Goal: Check status: Check status

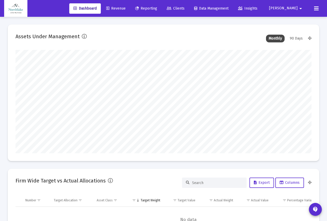
scroll to position [103, 296]
type input "[DATE]"
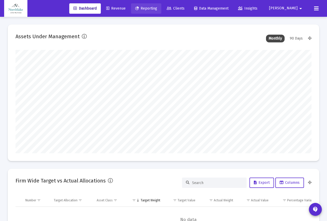
click at [161, 6] on link "Reporting" at bounding box center [146, 8] width 30 height 10
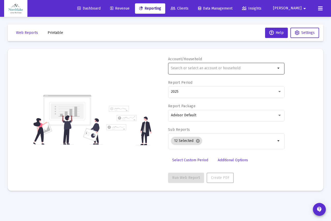
click at [217, 67] on input "text" at bounding box center [223, 68] width 105 height 4
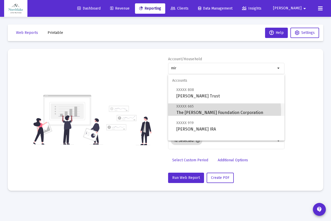
click at [212, 111] on span "XXXXX 665 The [PERSON_NAME] Foundation Corporation" at bounding box center [228, 109] width 104 height 13
type input "The [PERSON_NAME] Foundation Corporation"
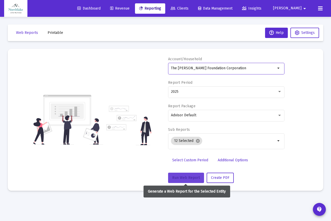
click at [184, 178] on span "Run Web Report" at bounding box center [186, 177] width 28 height 4
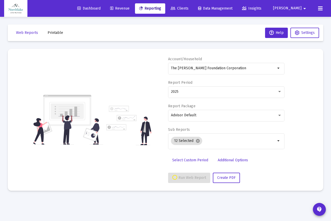
select select "View all"
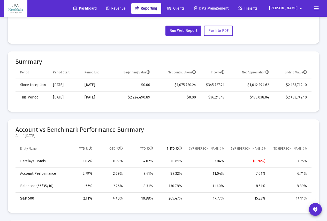
scroll to position [155, 0]
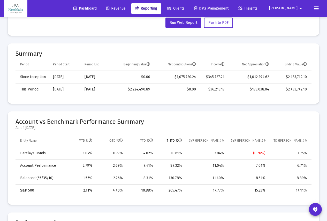
click at [317, 57] on mat-card "Summary Period Period Start Period End Beginning Value Net Contributions Income…" at bounding box center [163, 73] width 311 height 60
click at [293, 58] on td "Ending Value" at bounding box center [292, 64] width 39 height 12
